Goal: Entertainment & Leisure: Browse casually

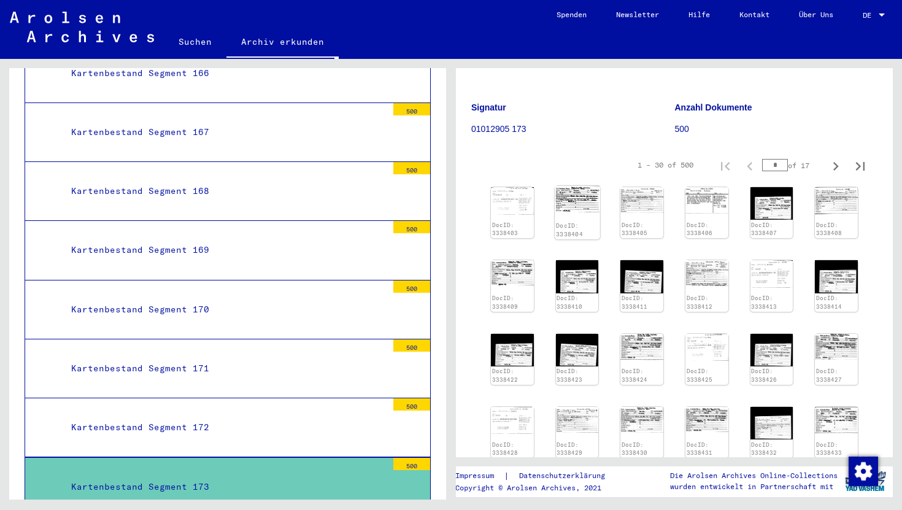
scroll to position [111, 0]
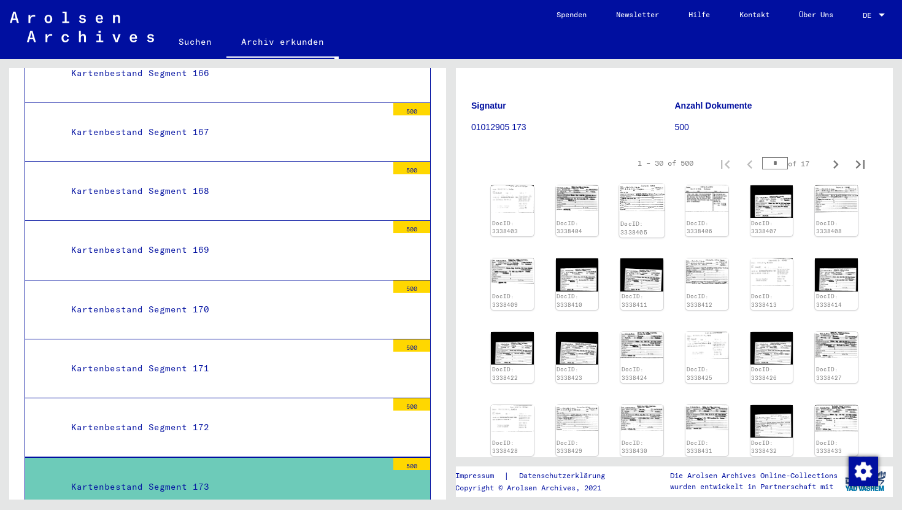
click at [631, 205] on img at bounding box center [641, 197] width 45 height 27
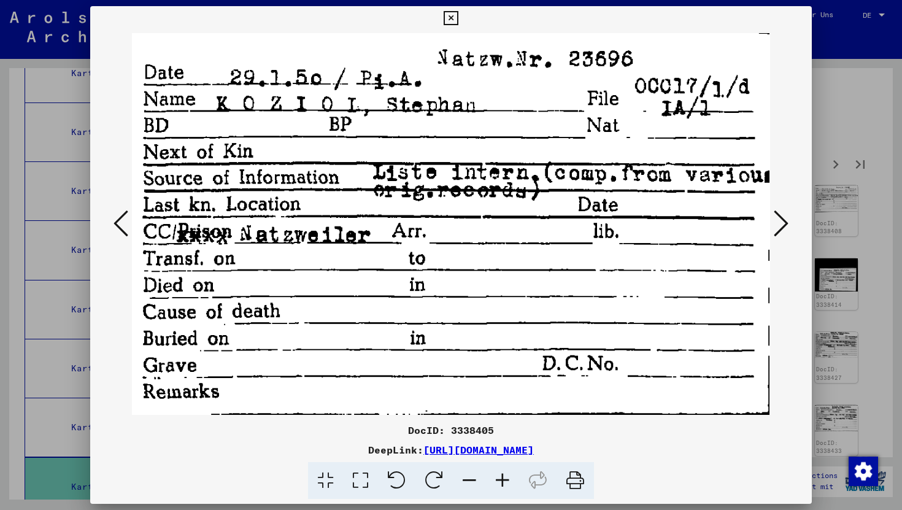
click at [782, 223] on icon at bounding box center [780, 223] width 15 height 29
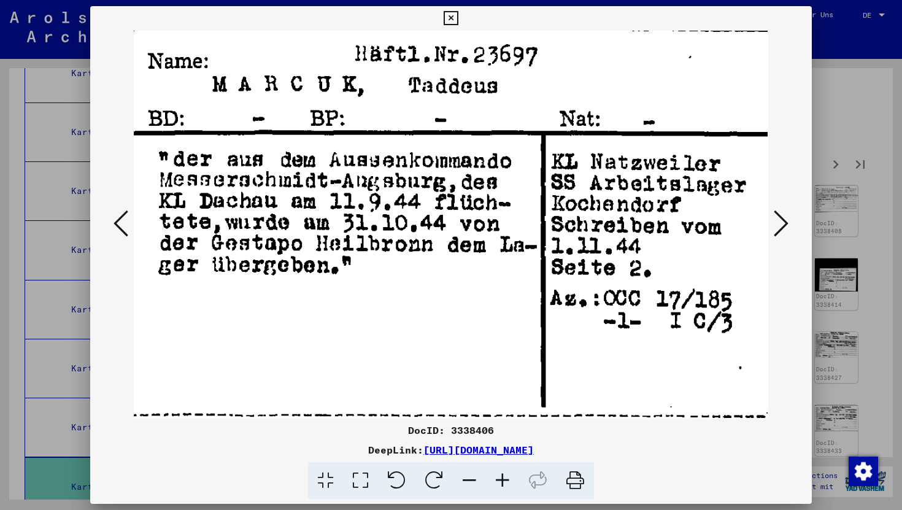
click at [782, 223] on icon at bounding box center [780, 223] width 15 height 29
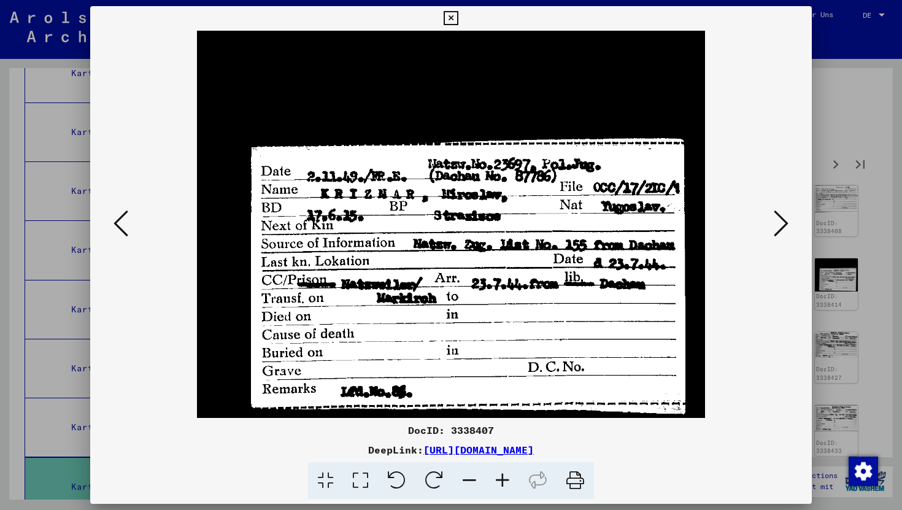
click at [782, 223] on icon at bounding box center [780, 223] width 15 height 29
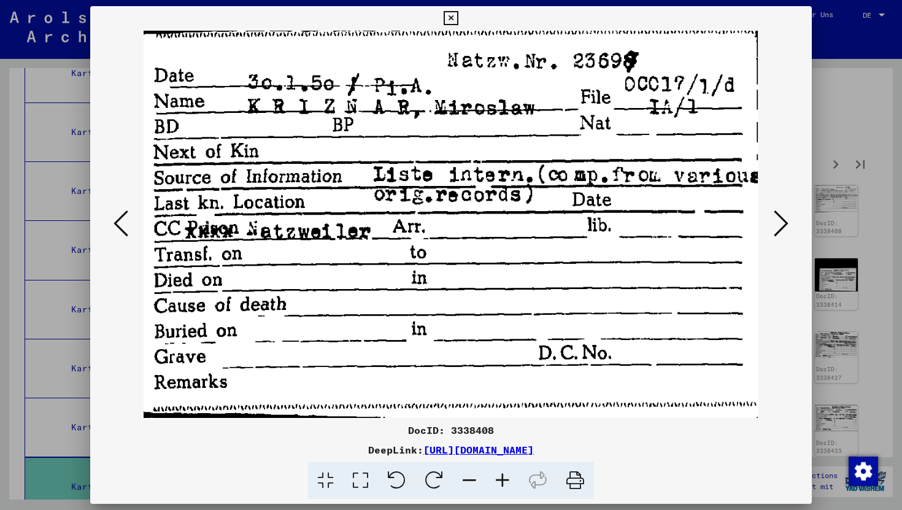
click at [777, 220] on icon at bounding box center [780, 223] width 15 height 29
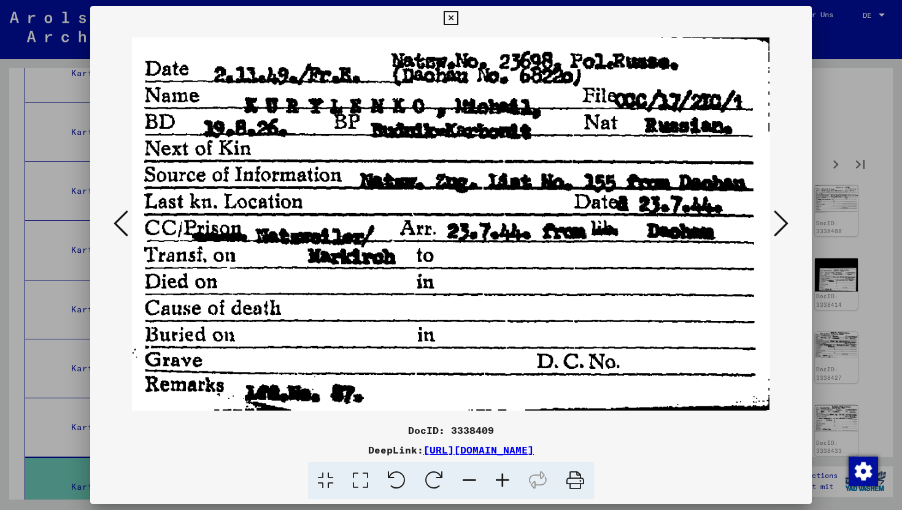
click at [777, 220] on icon at bounding box center [780, 223] width 15 height 29
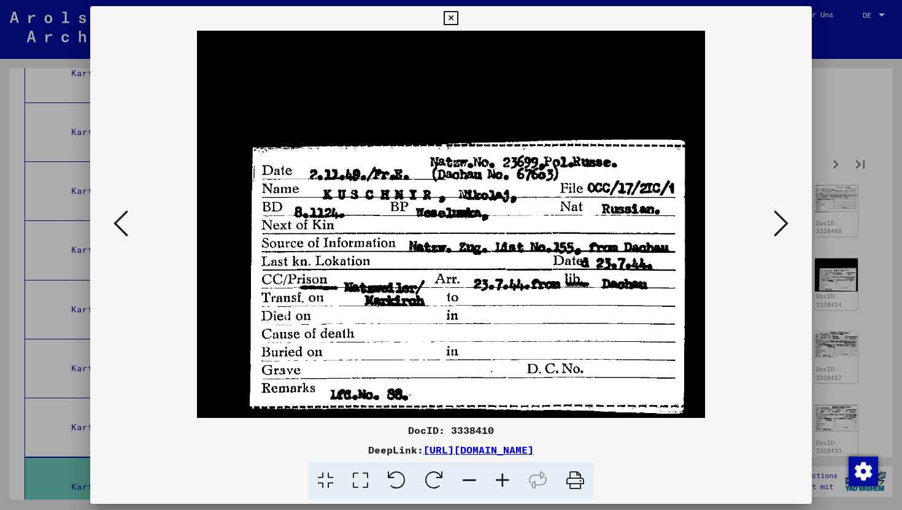
click at [777, 220] on icon at bounding box center [780, 223] width 15 height 29
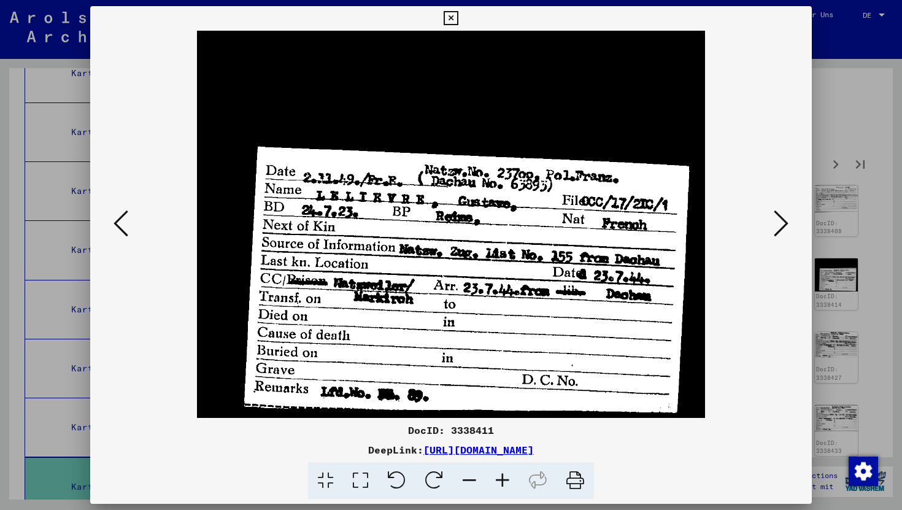
click at [777, 220] on icon at bounding box center [780, 223] width 15 height 29
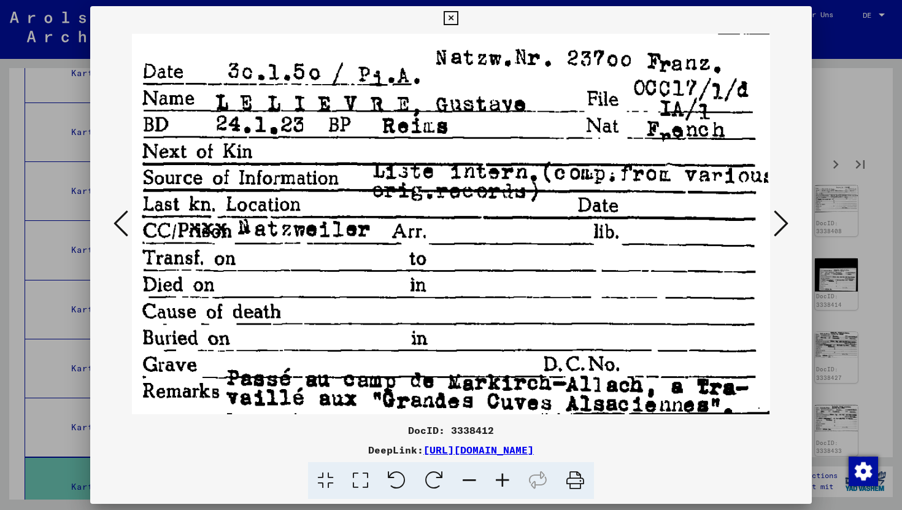
click at [777, 220] on icon at bounding box center [780, 223] width 15 height 29
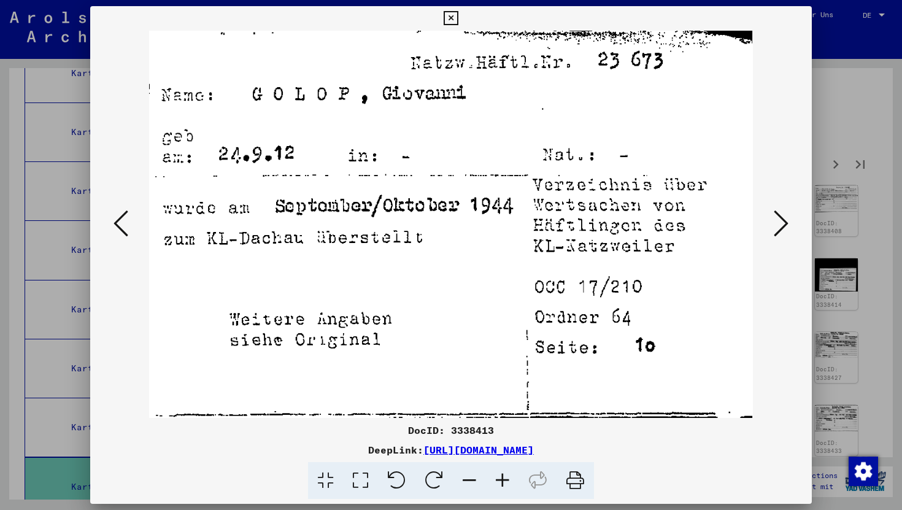
click at [777, 220] on icon at bounding box center [780, 223] width 15 height 29
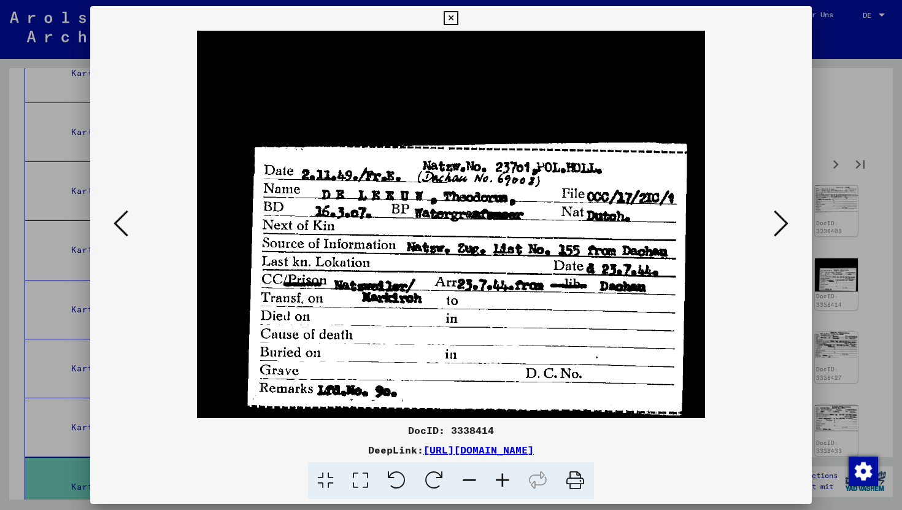
click at [777, 220] on icon at bounding box center [780, 223] width 15 height 29
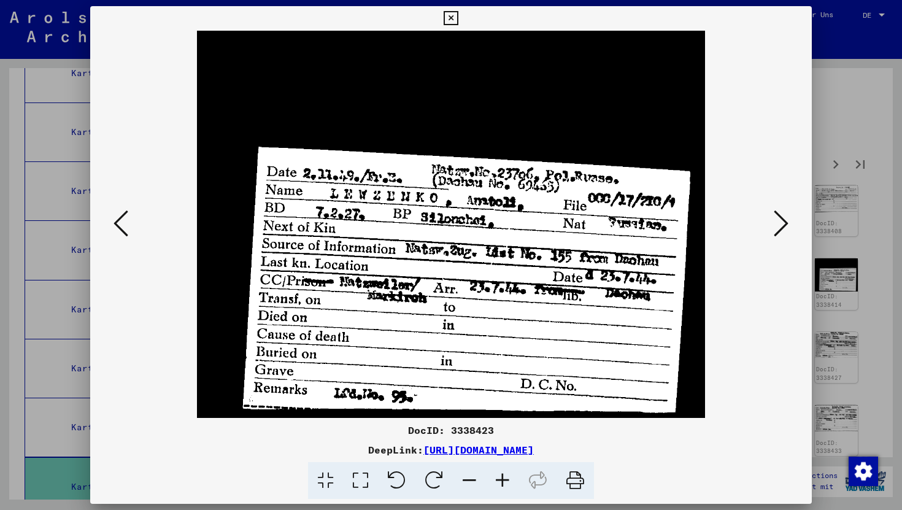
click at [777, 220] on icon at bounding box center [780, 223] width 15 height 29
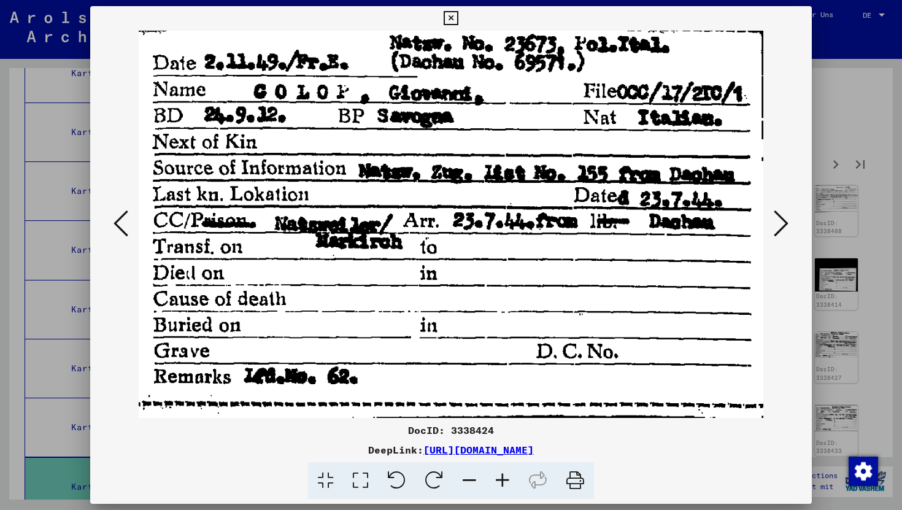
click at [777, 220] on icon at bounding box center [780, 223] width 15 height 29
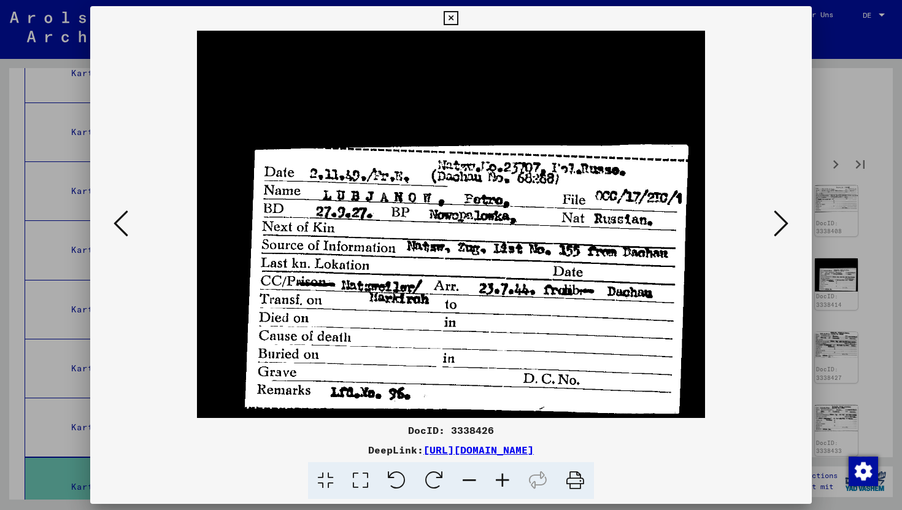
click at [777, 220] on icon at bounding box center [780, 223] width 15 height 29
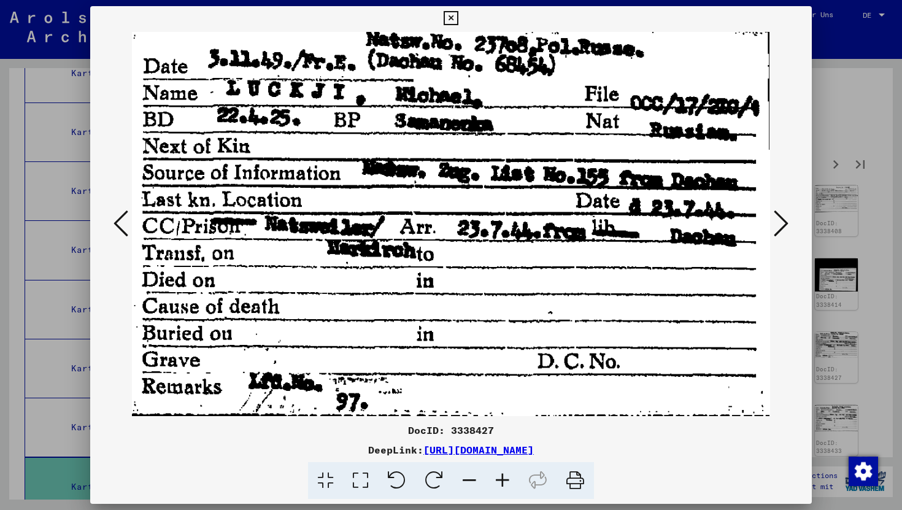
click at [777, 220] on icon at bounding box center [780, 223] width 15 height 29
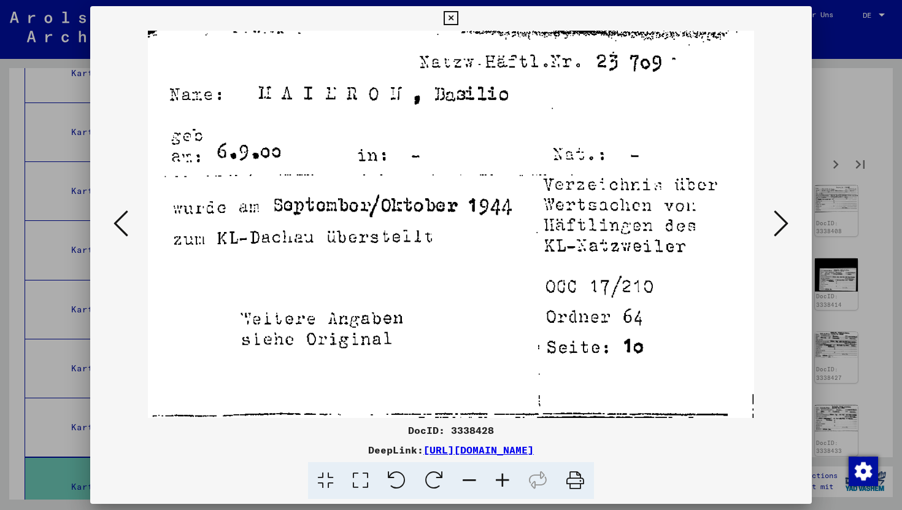
click at [777, 220] on icon at bounding box center [780, 223] width 15 height 29
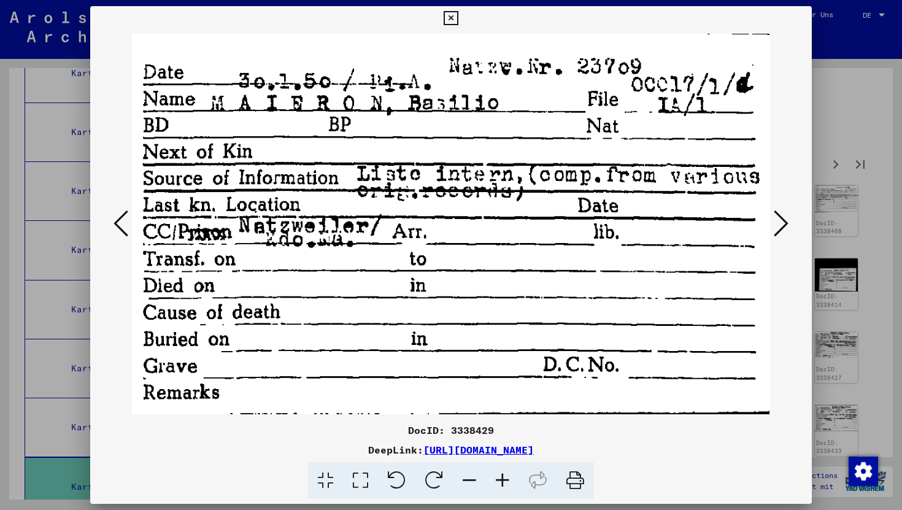
click at [777, 220] on icon at bounding box center [780, 223] width 15 height 29
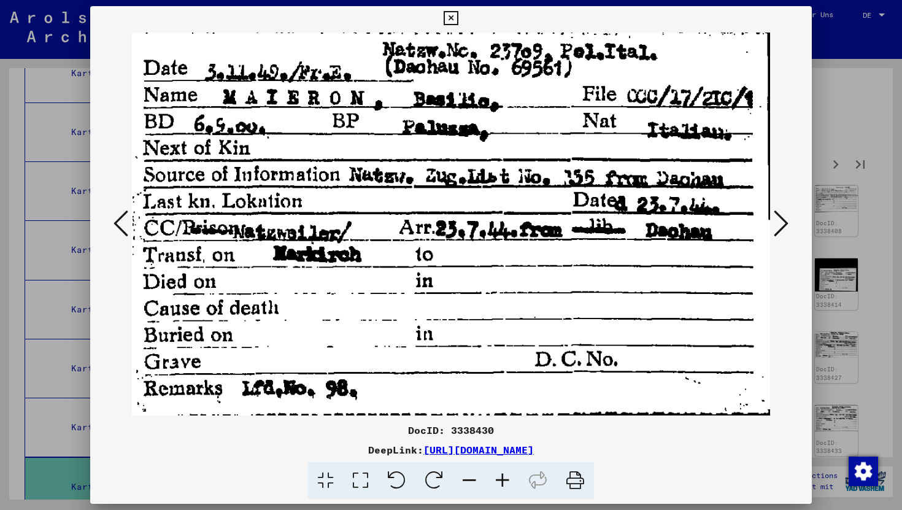
click at [777, 220] on icon at bounding box center [780, 223] width 15 height 29
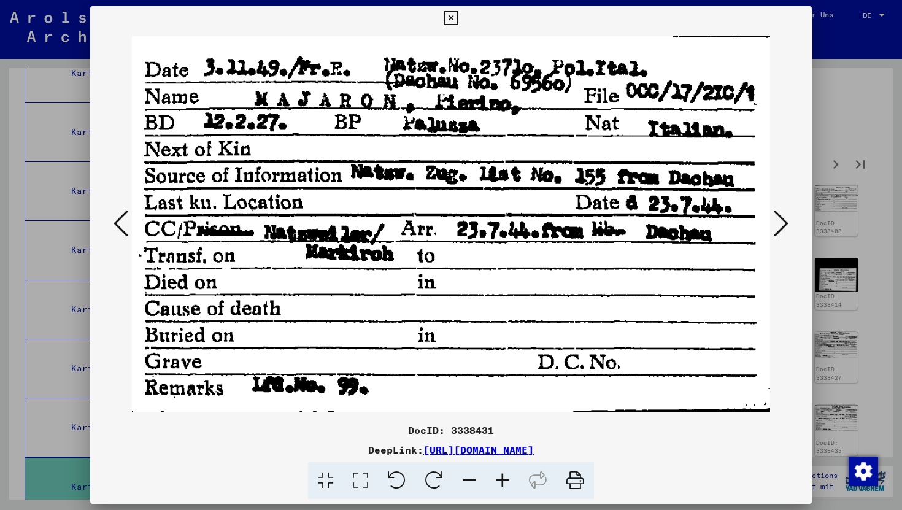
click at [777, 220] on icon at bounding box center [780, 223] width 15 height 29
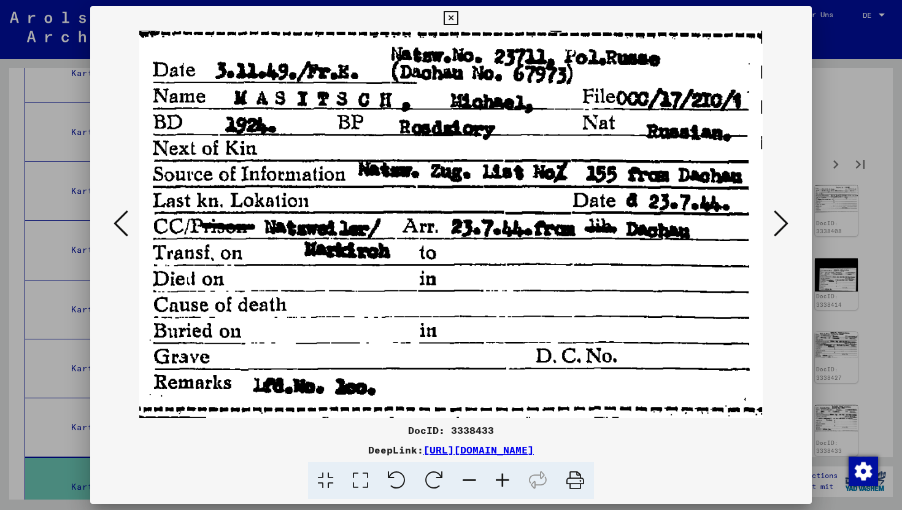
click at [777, 220] on icon at bounding box center [780, 223] width 15 height 29
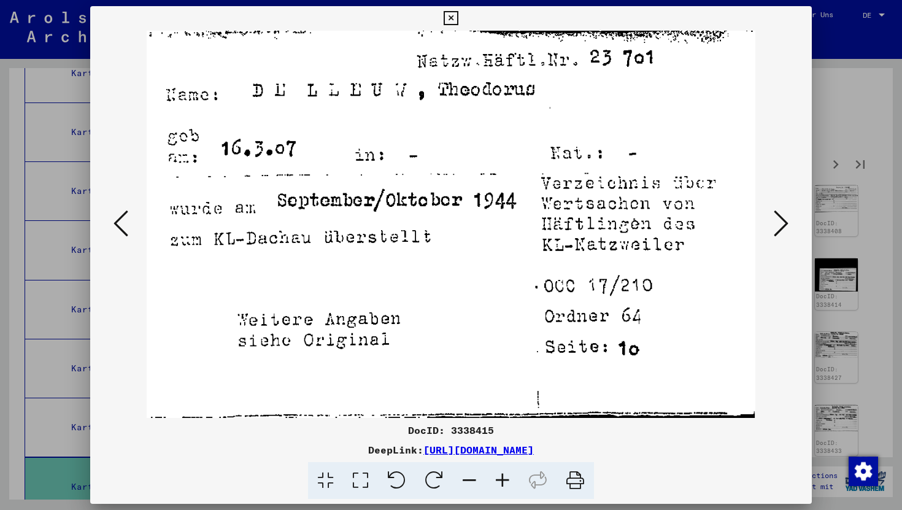
click at [777, 220] on icon at bounding box center [780, 223] width 15 height 29
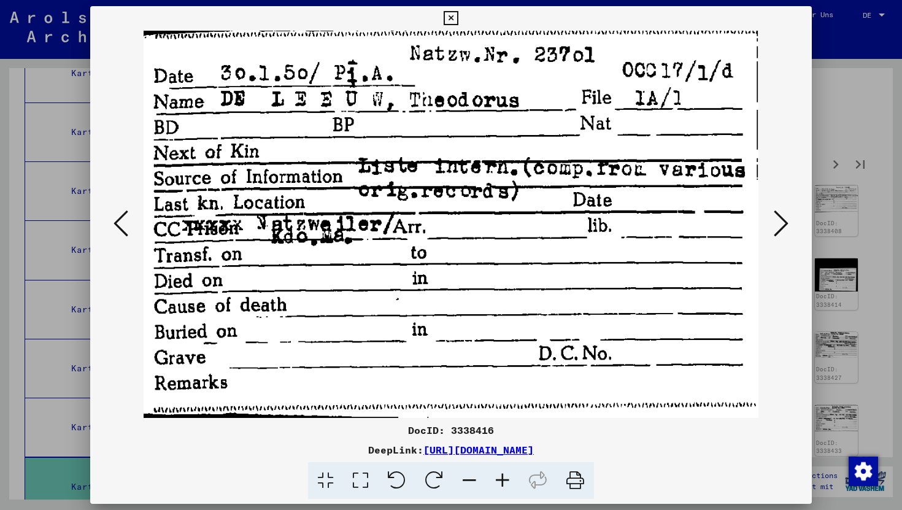
click at [777, 220] on icon at bounding box center [780, 223] width 15 height 29
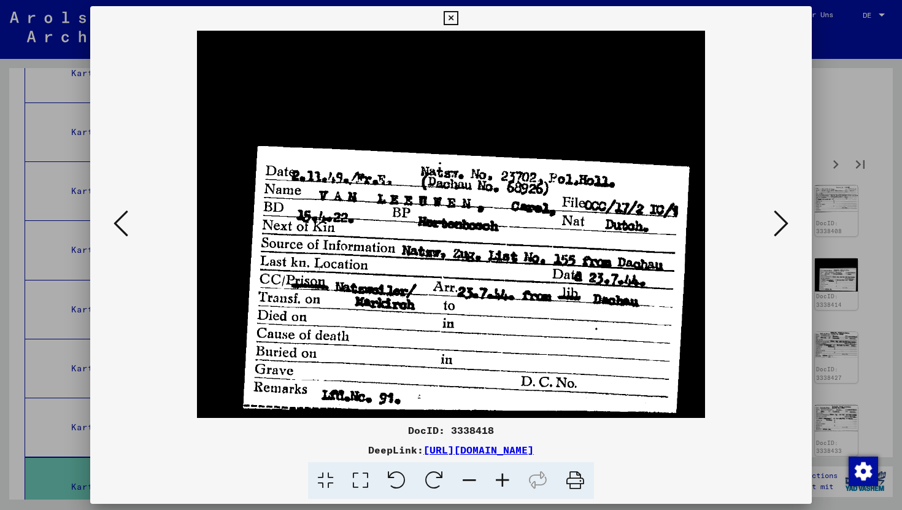
click at [777, 220] on icon at bounding box center [780, 223] width 15 height 29
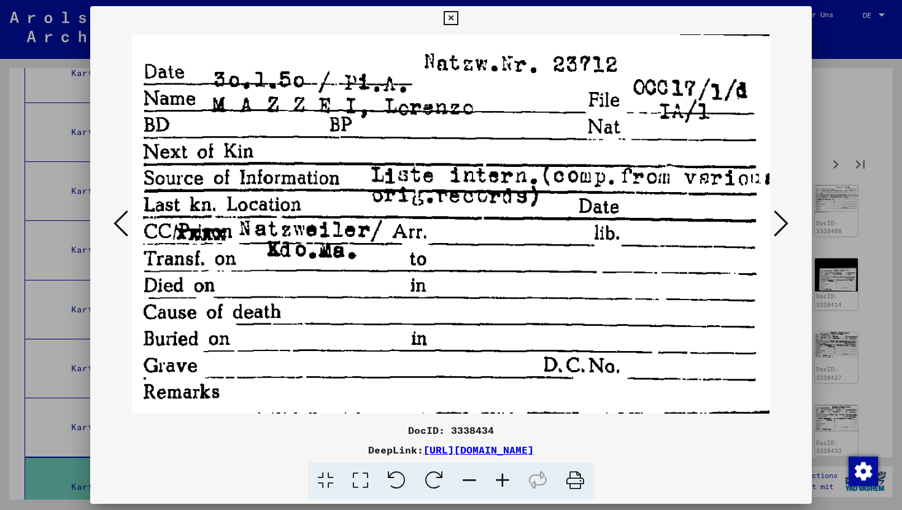
click at [777, 220] on icon at bounding box center [780, 223] width 15 height 29
